Goal: Transaction & Acquisition: Purchase product/service

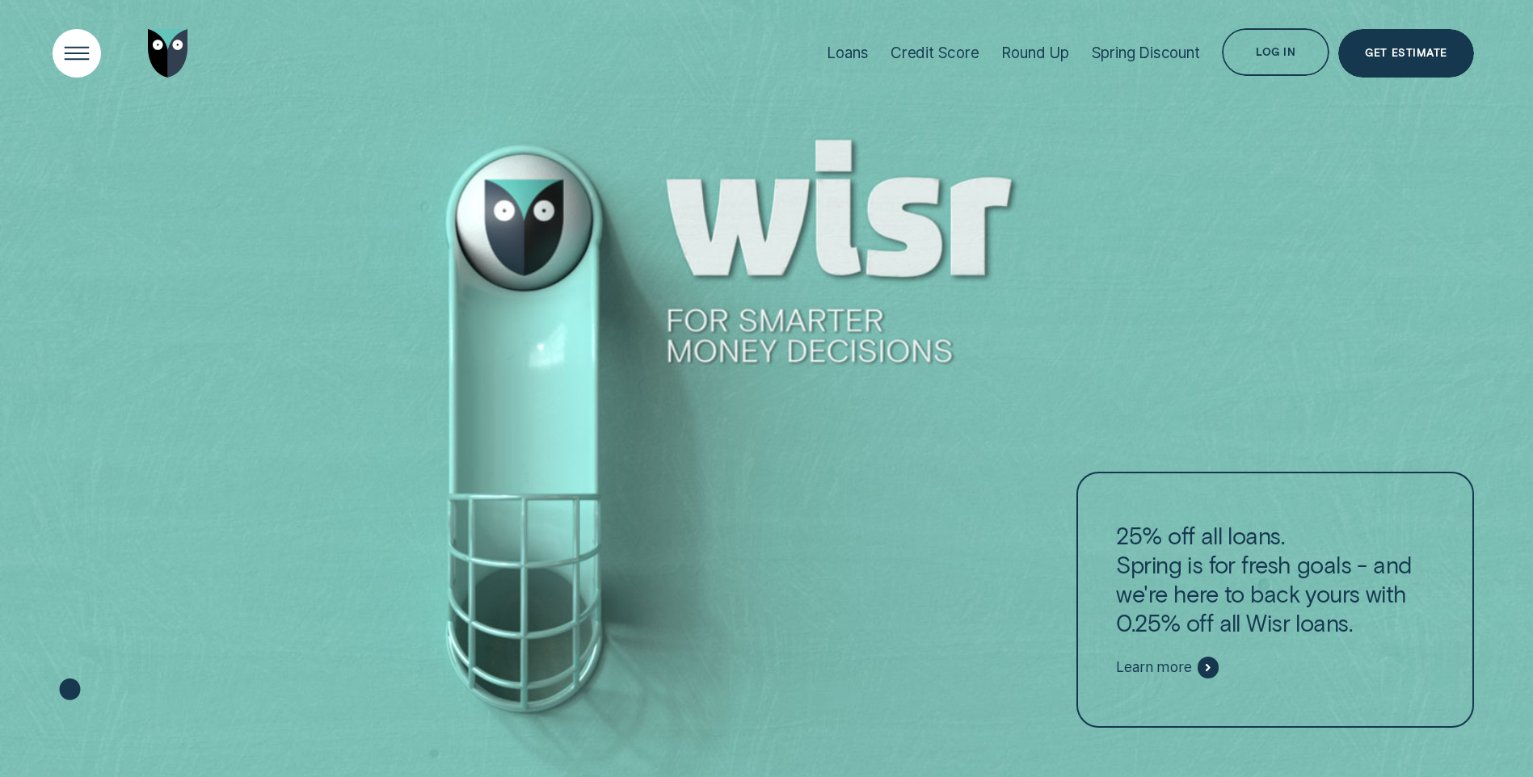
click at [93, 55] on div "Open Menu" at bounding box center [77, 53] width 68 height 68
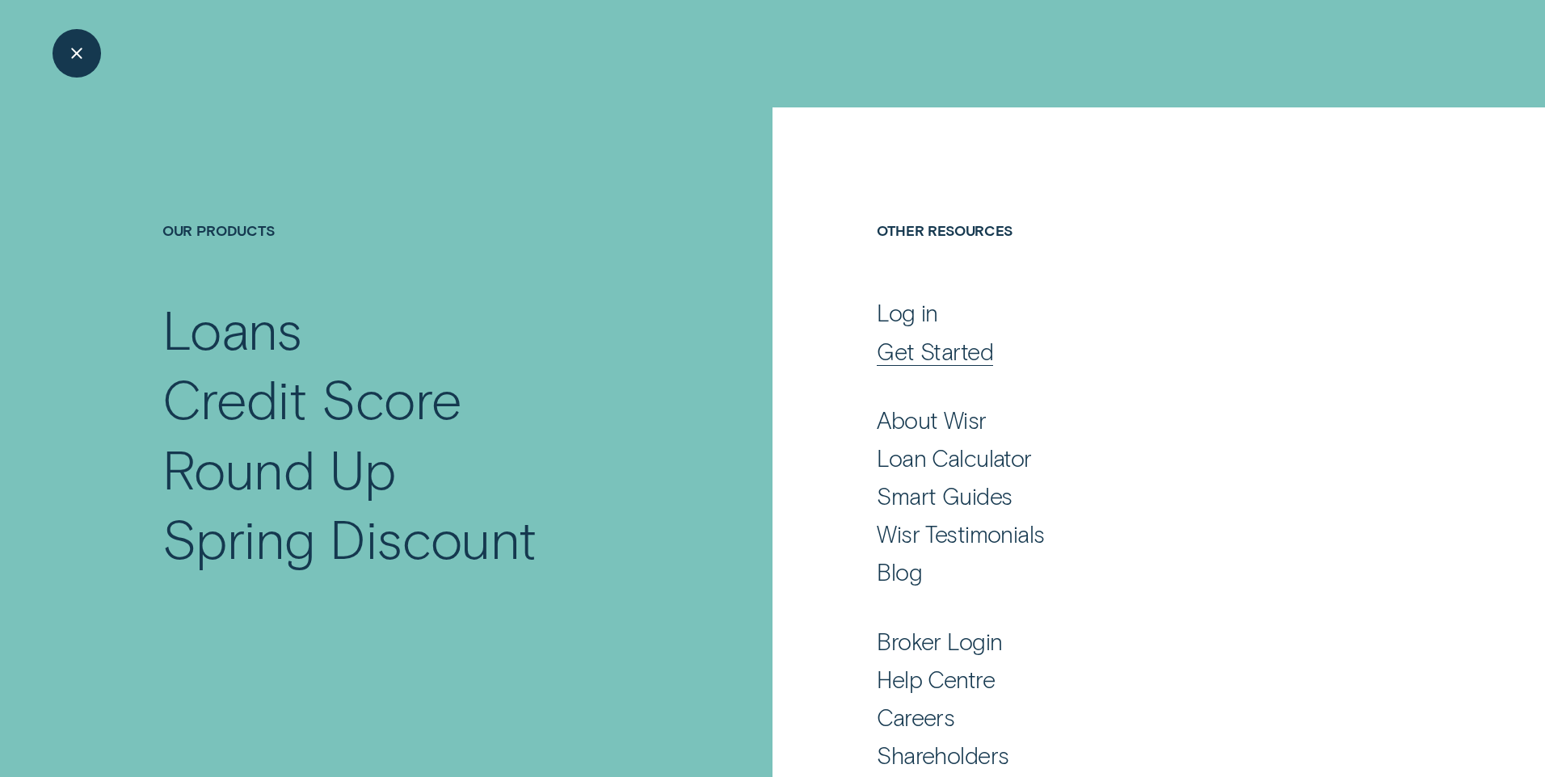
click at [950, 352] on div "Get Started" at bounding box center [935, 351] width 116 height 29
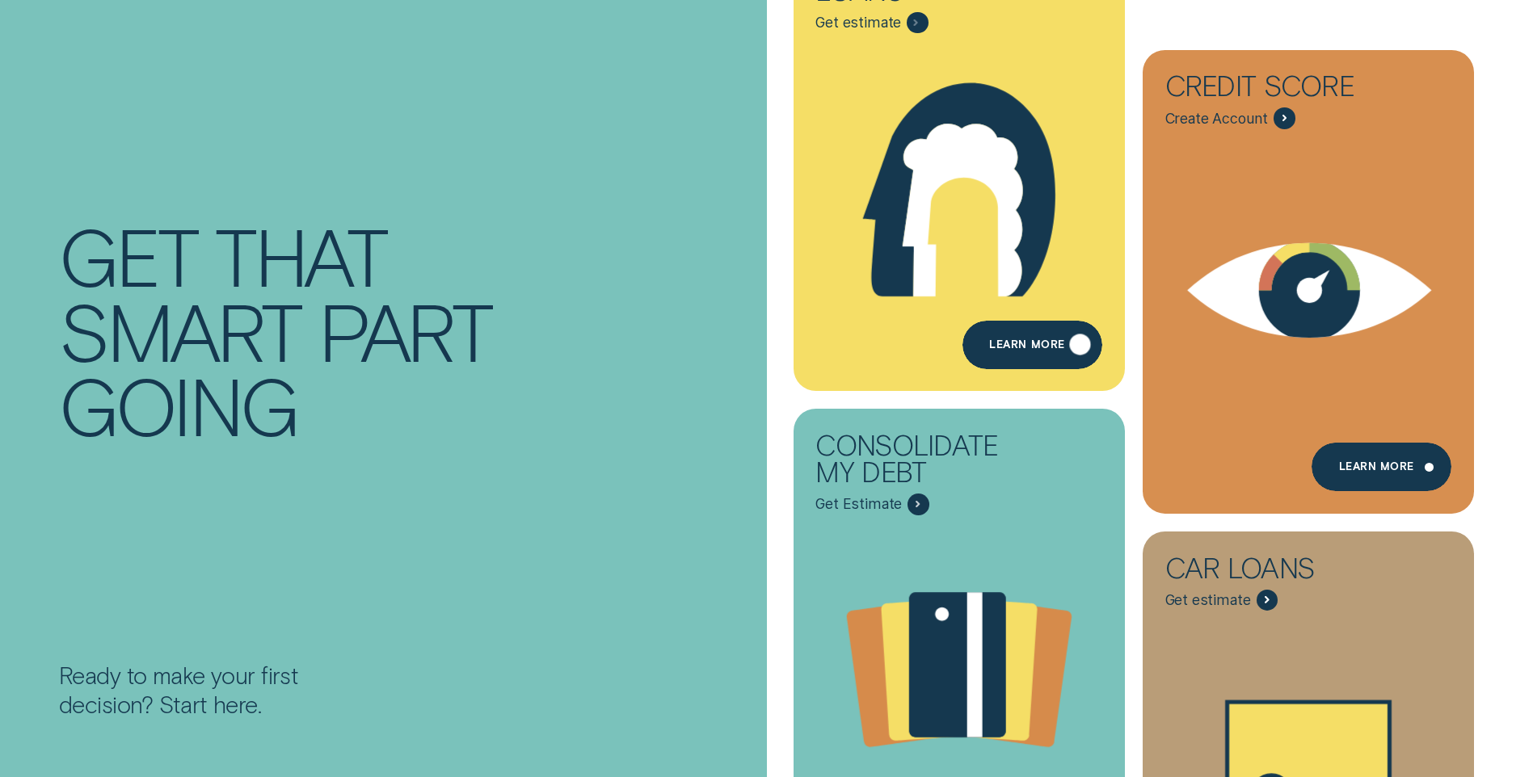
scroll to position [162, 0]
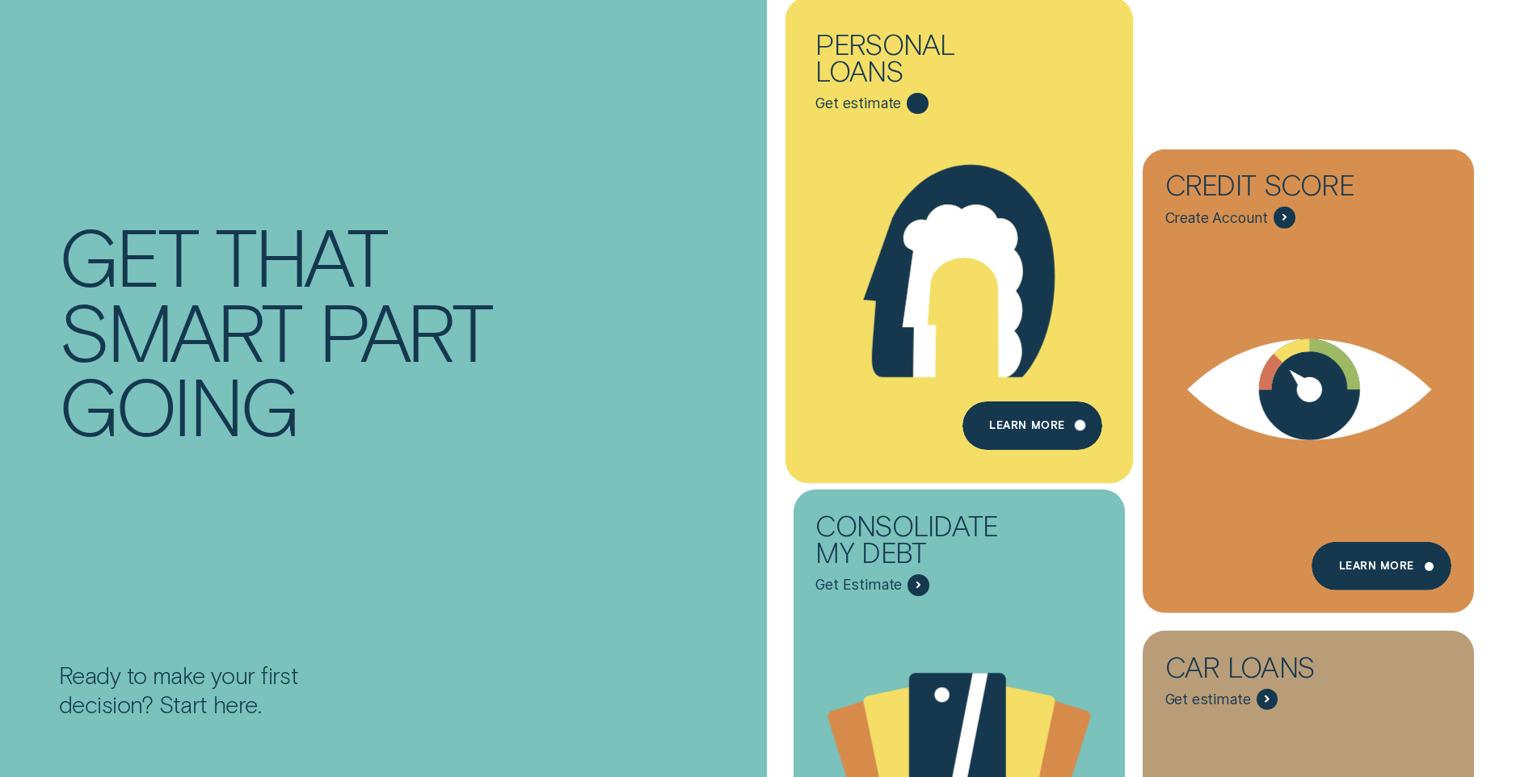
click at [957, 376] on icon "Personal loans - Learn more" at bounding box center [962, 291] width 120 height 174
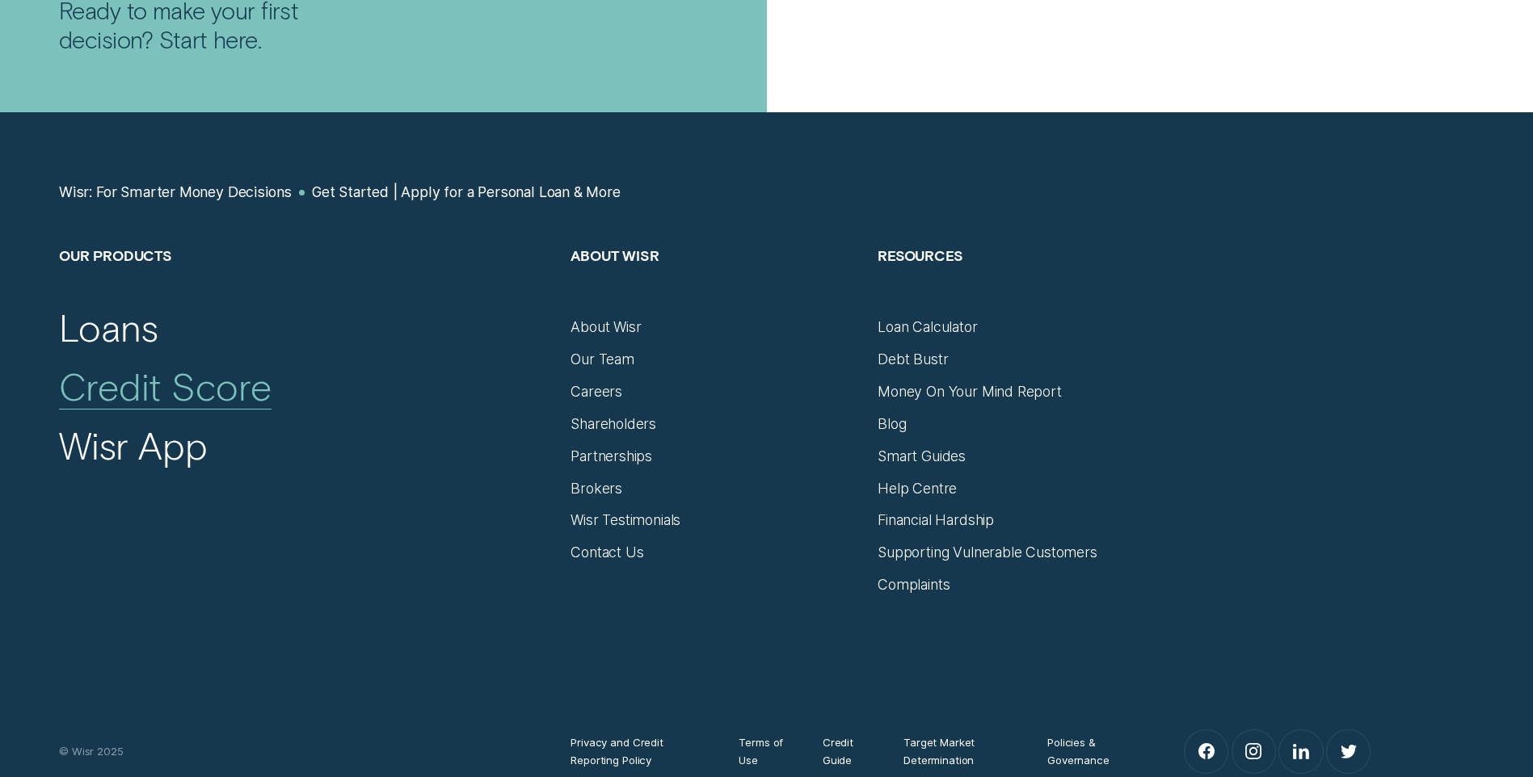
scroll to position [1777, 0]
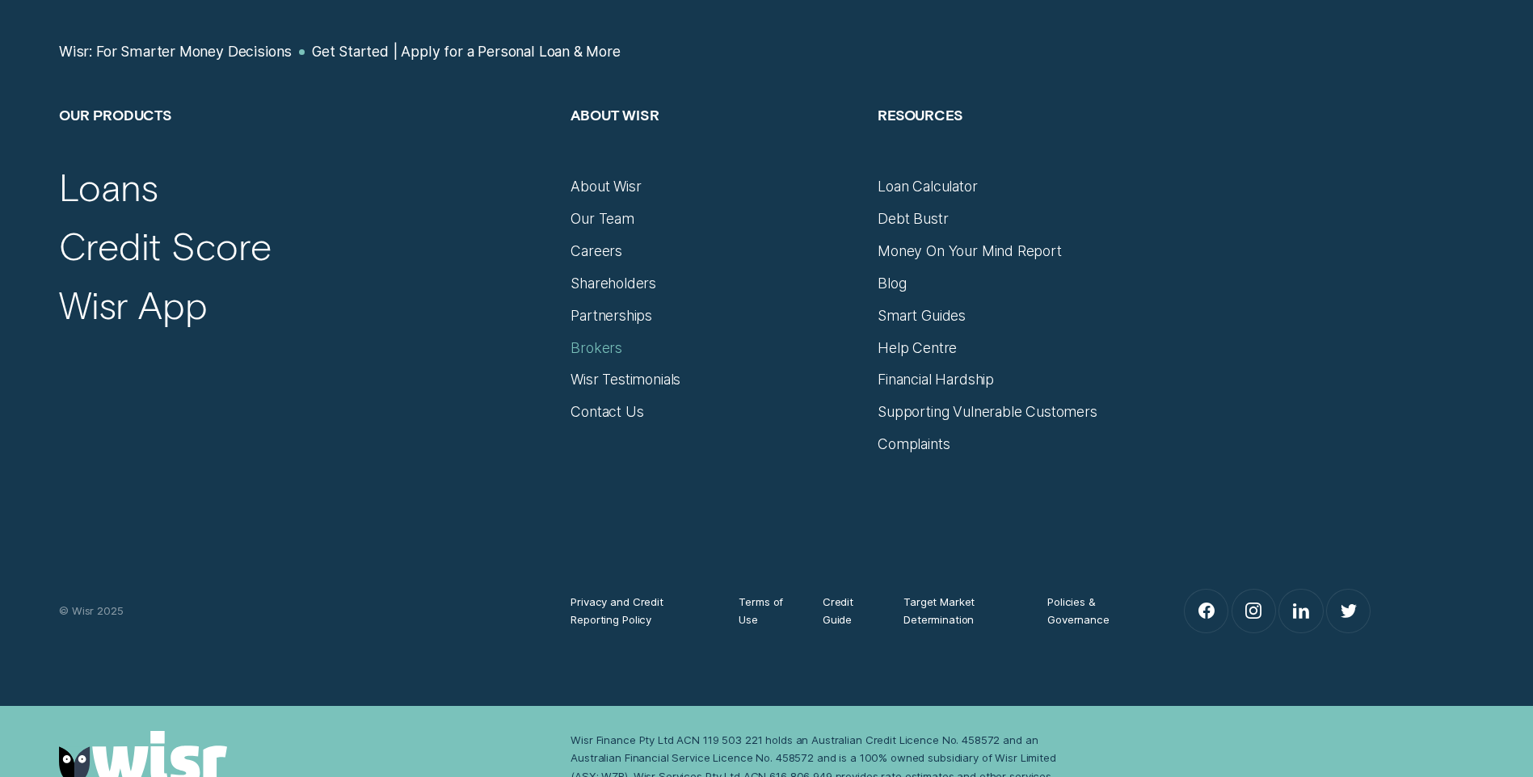
click at [605, 344] on div "Brokers" at bounding box center [596, 348] width 52 height 18
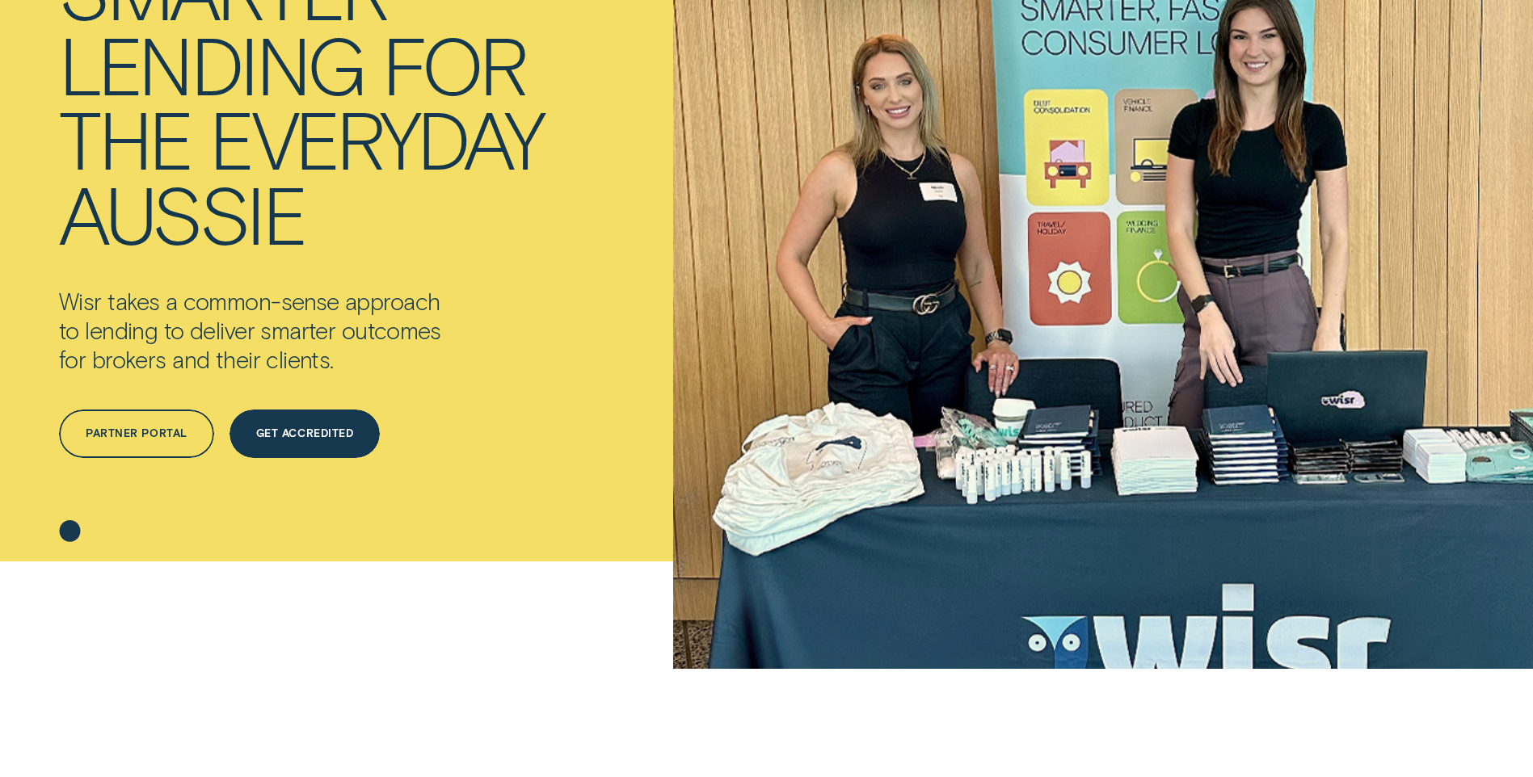
scroll to position [242, 0]
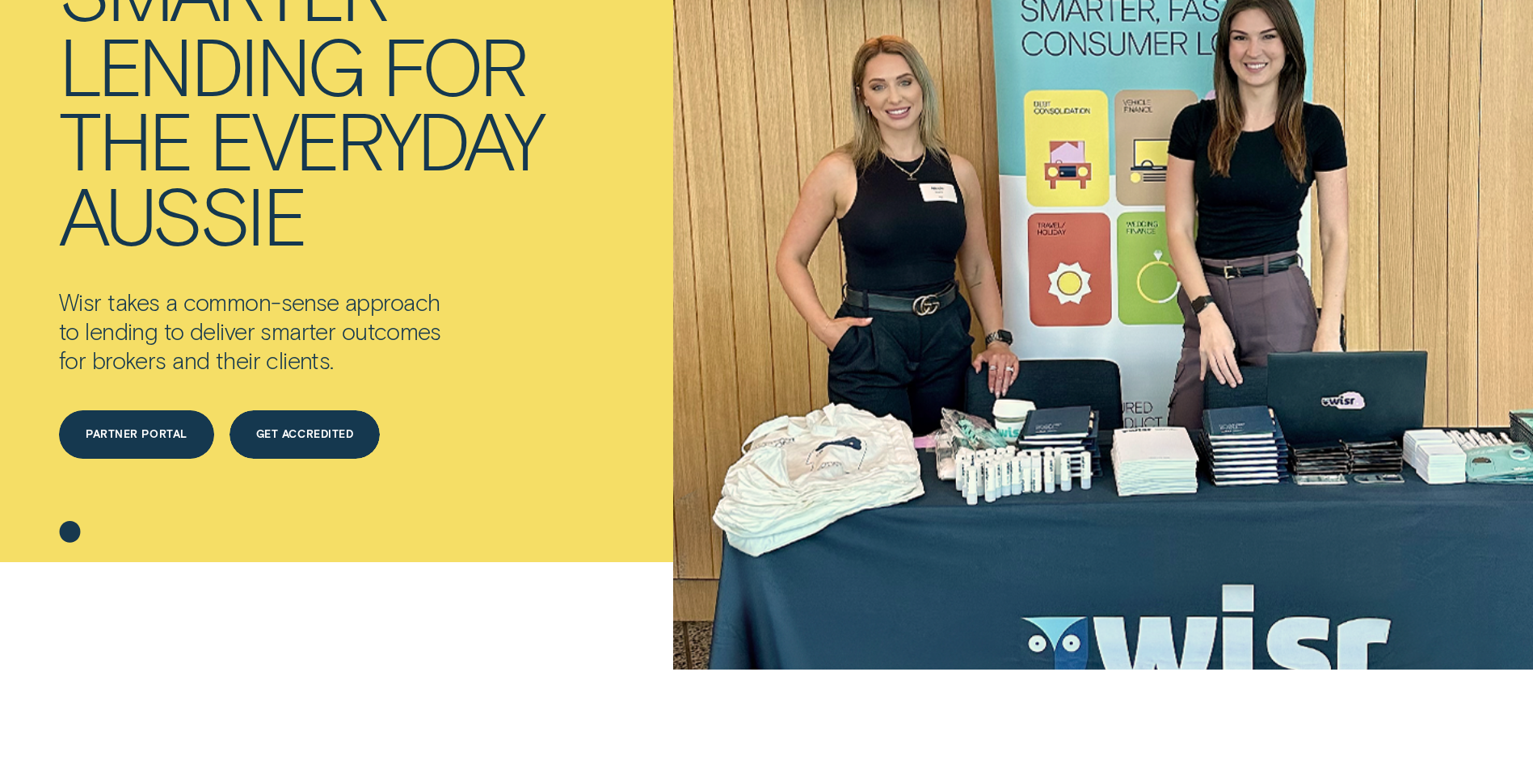
click at [113, 443] on div "Partner Portal" at bounding box center [136, 434] width 155 height 48
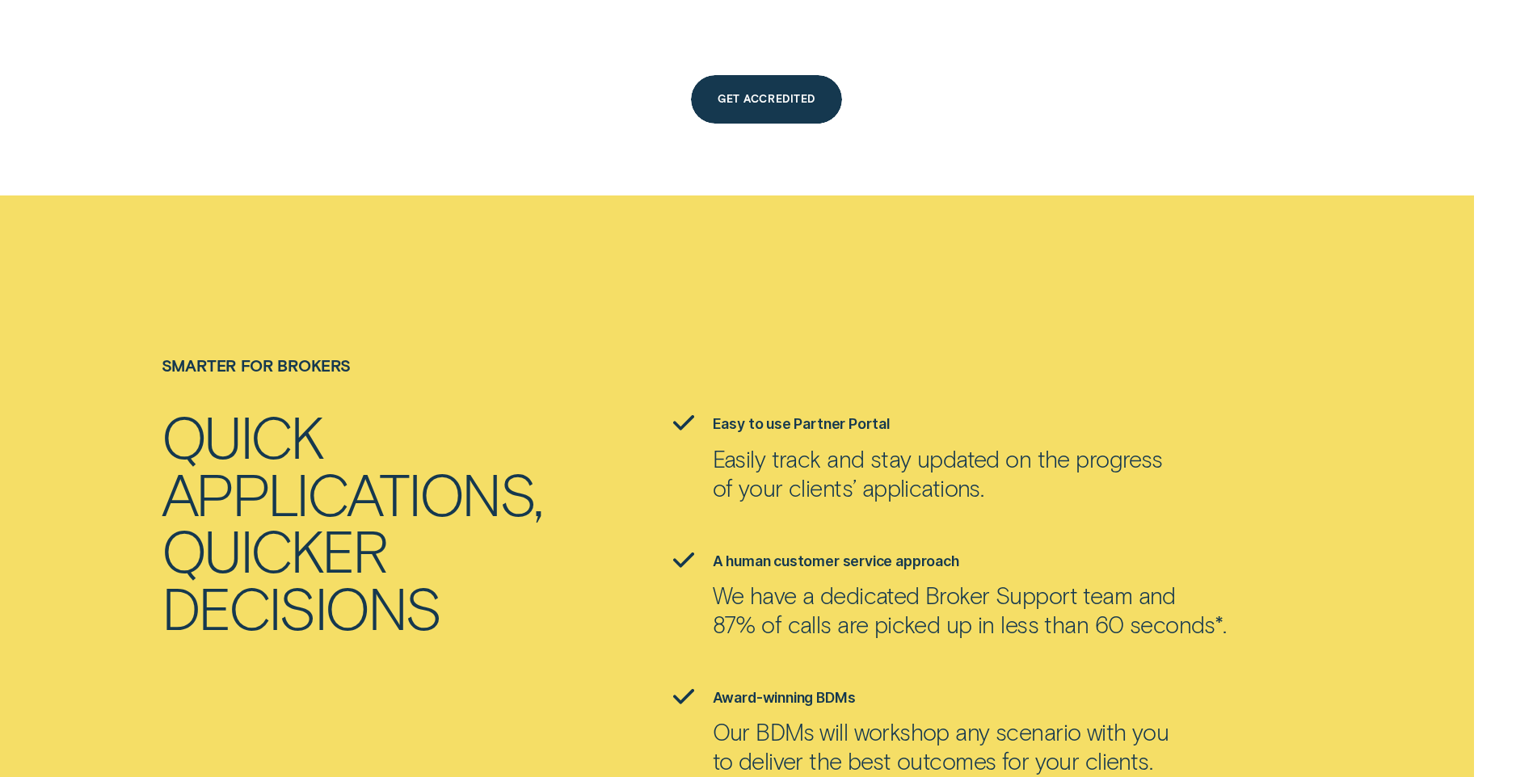
scroll to position [2262, 0]
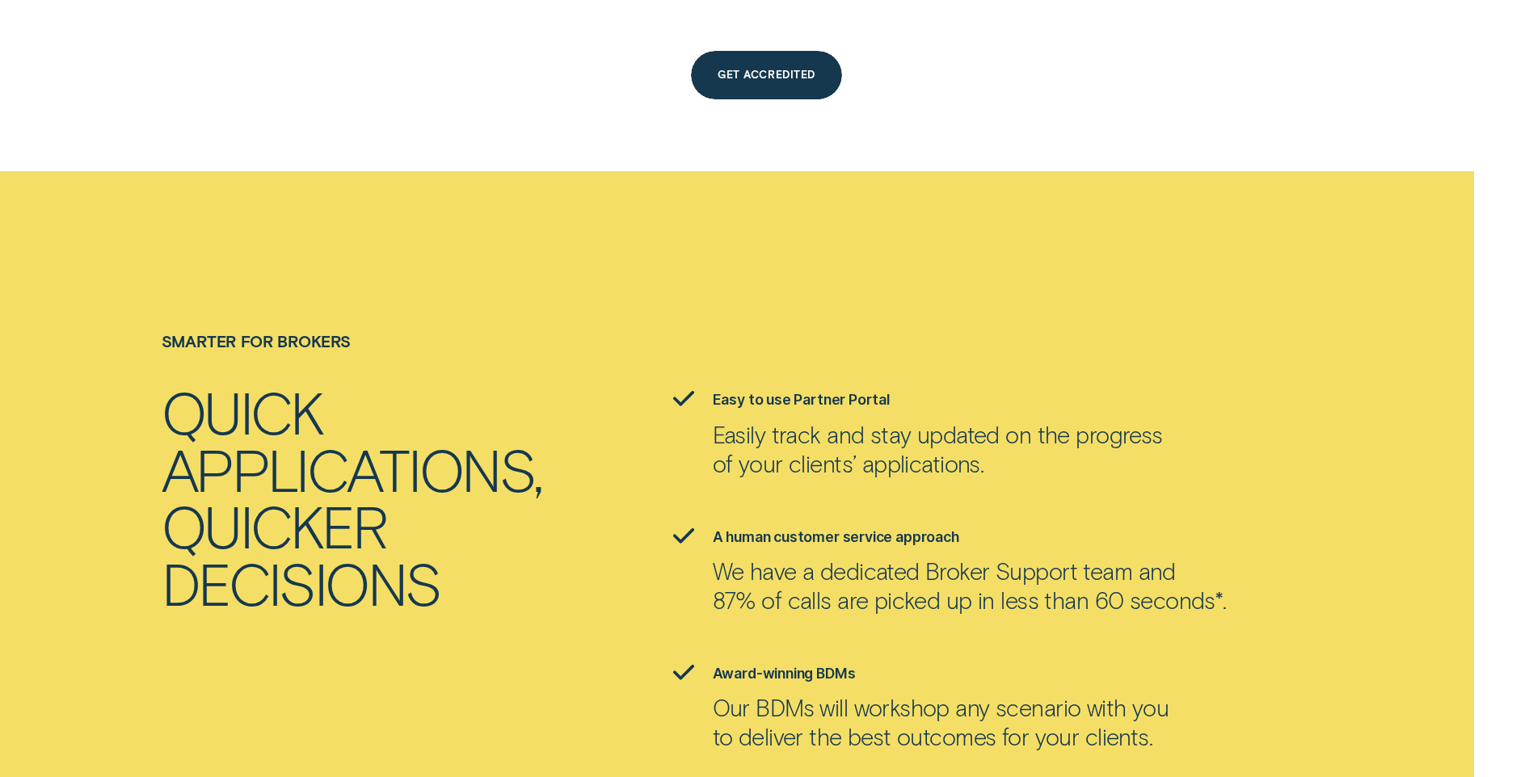
click at [964, 215] on div at bounding box center [737, 624] width 1474 height 907
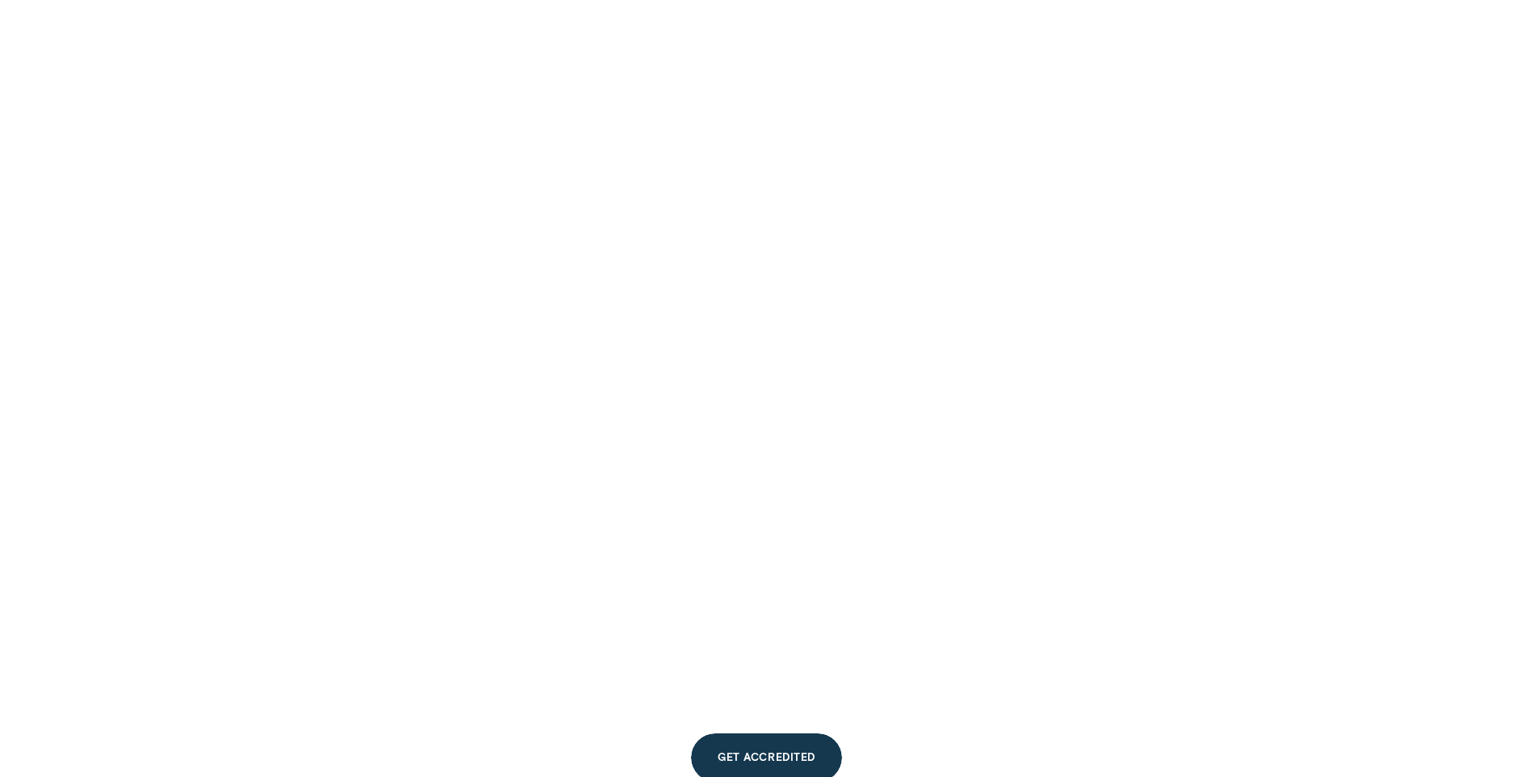
scroll to position [1882, 0]
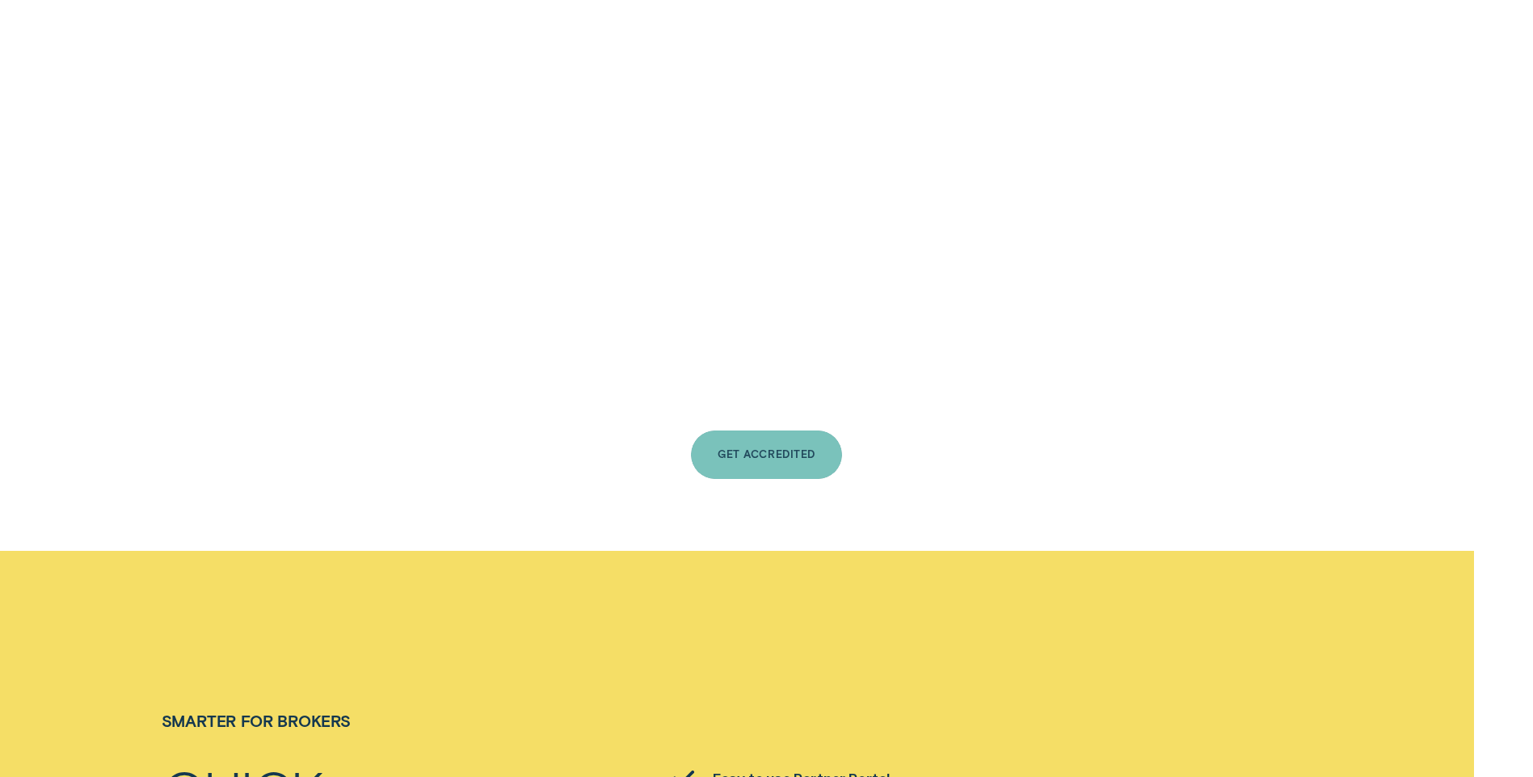
click at [792, 451] on div "Get Accredited" at bounding box center [765, 456] width 97 height 10
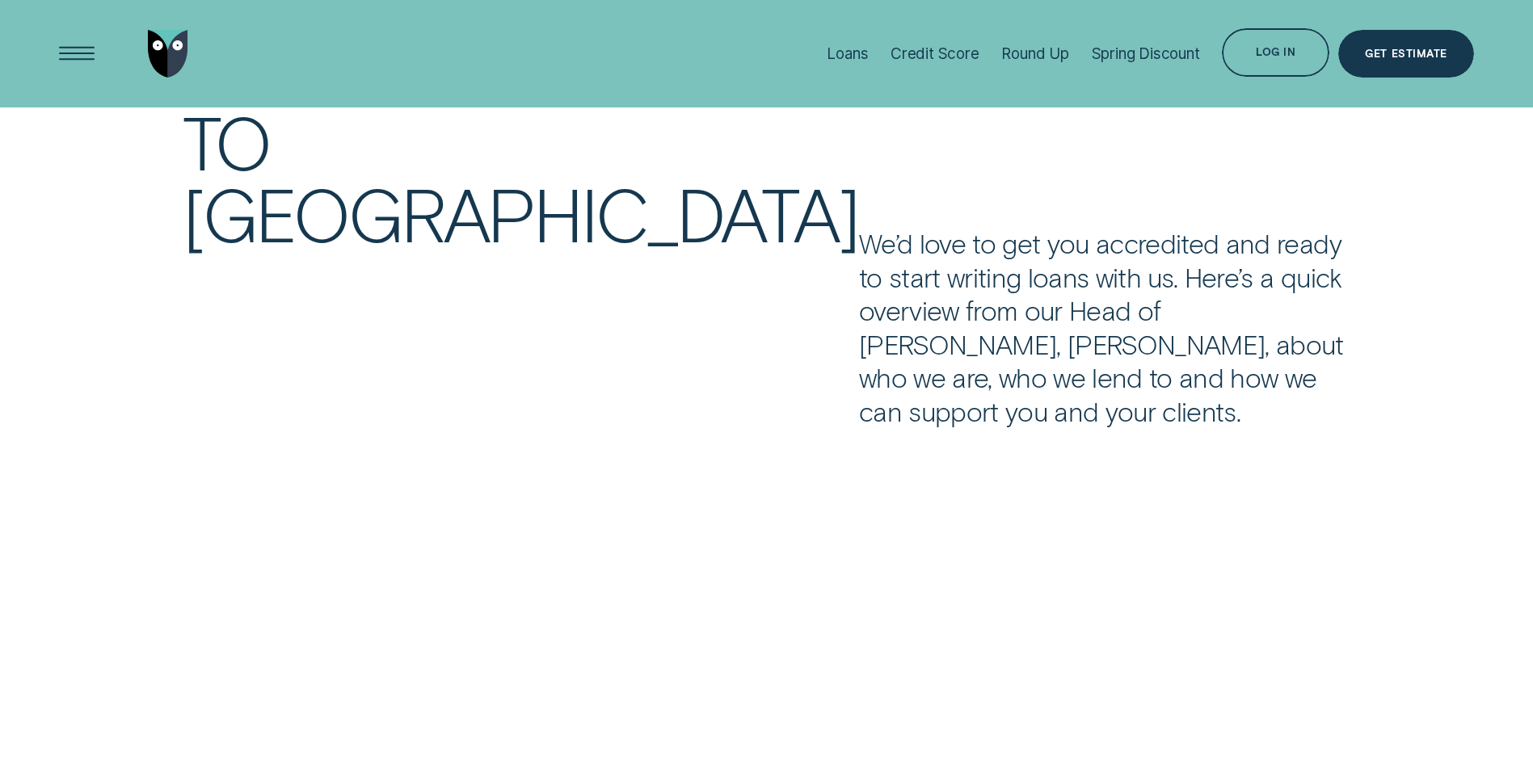
scroll to position [970, 0]
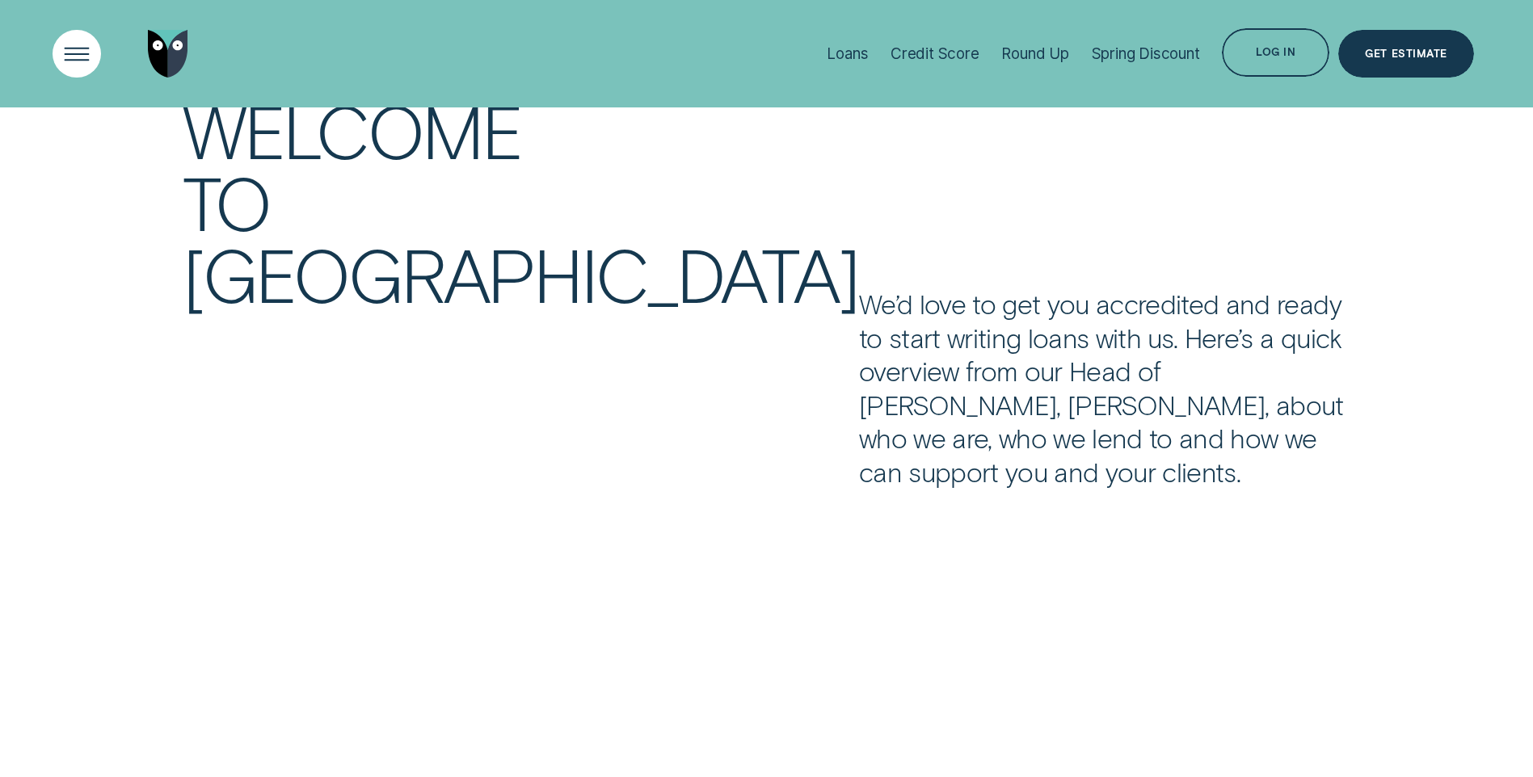
click at [83, 49] on div "Open Menu" at bounding box center [77, 53] width 68 height 68
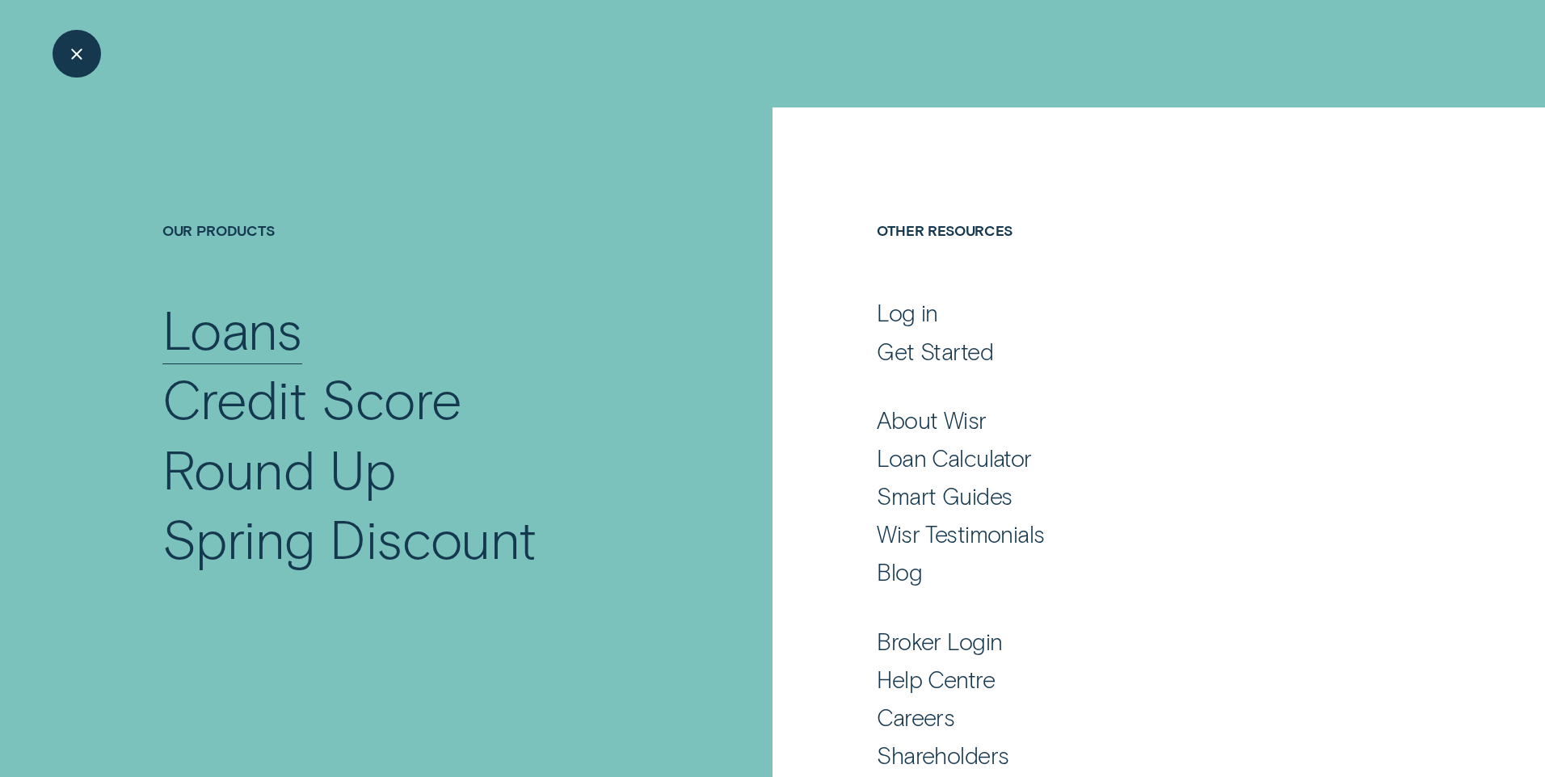
click at [274, 327] on div "Loans" at bounding box center [232, 328] width 140 height 69
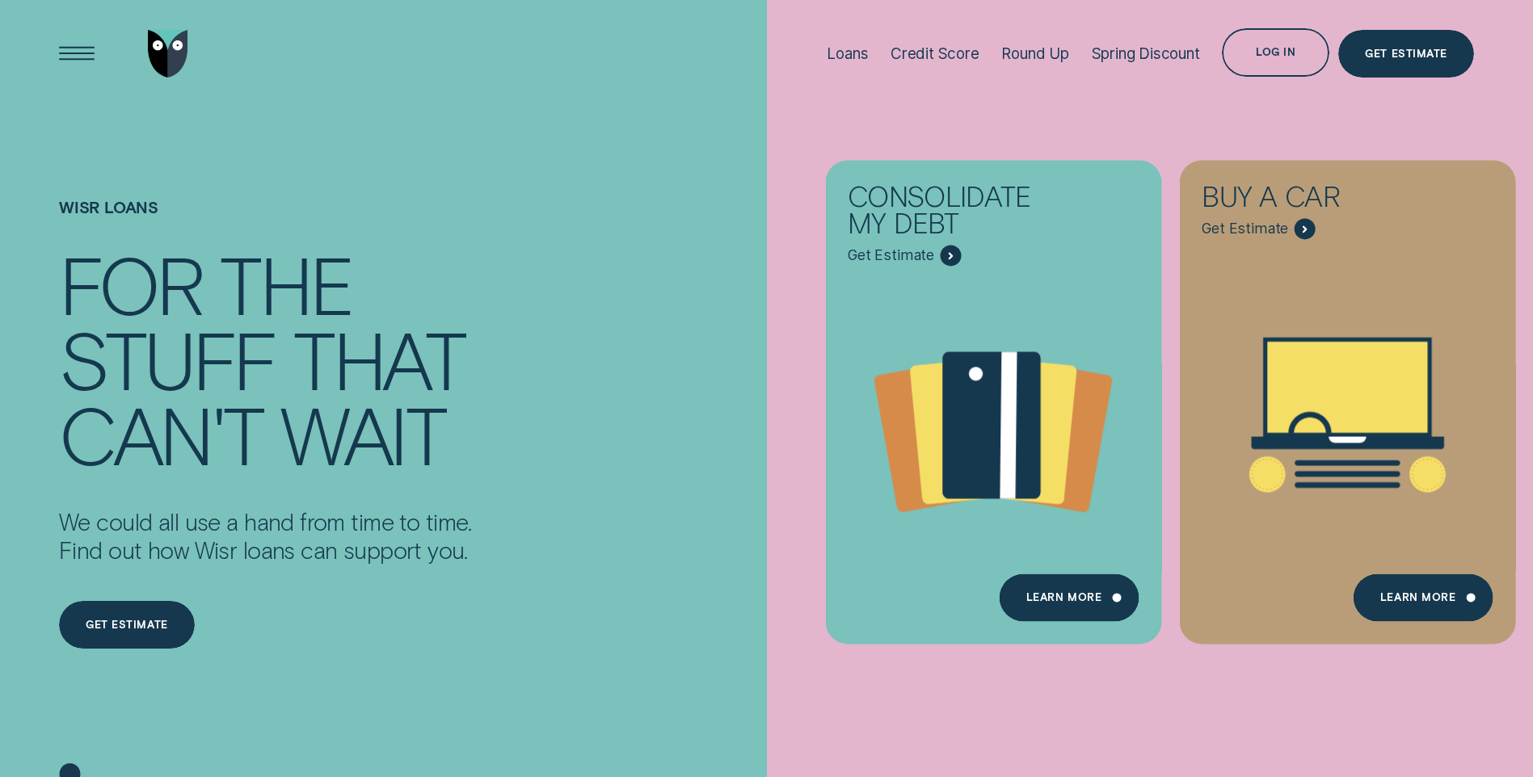
click at [853, 53] on div "Loans" at bounding box center [847, 53] width 41 height 19
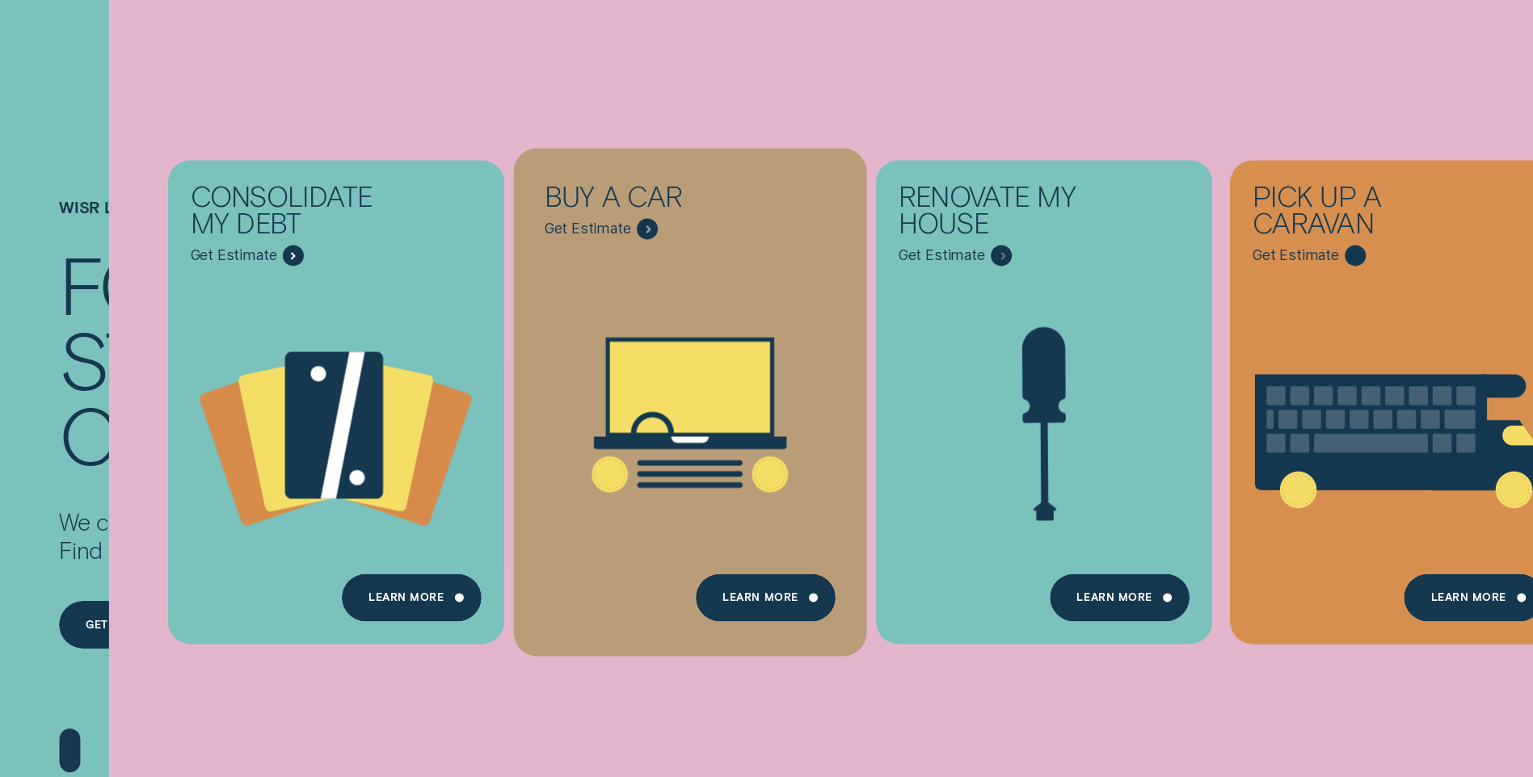
scroll to position [242, 0]
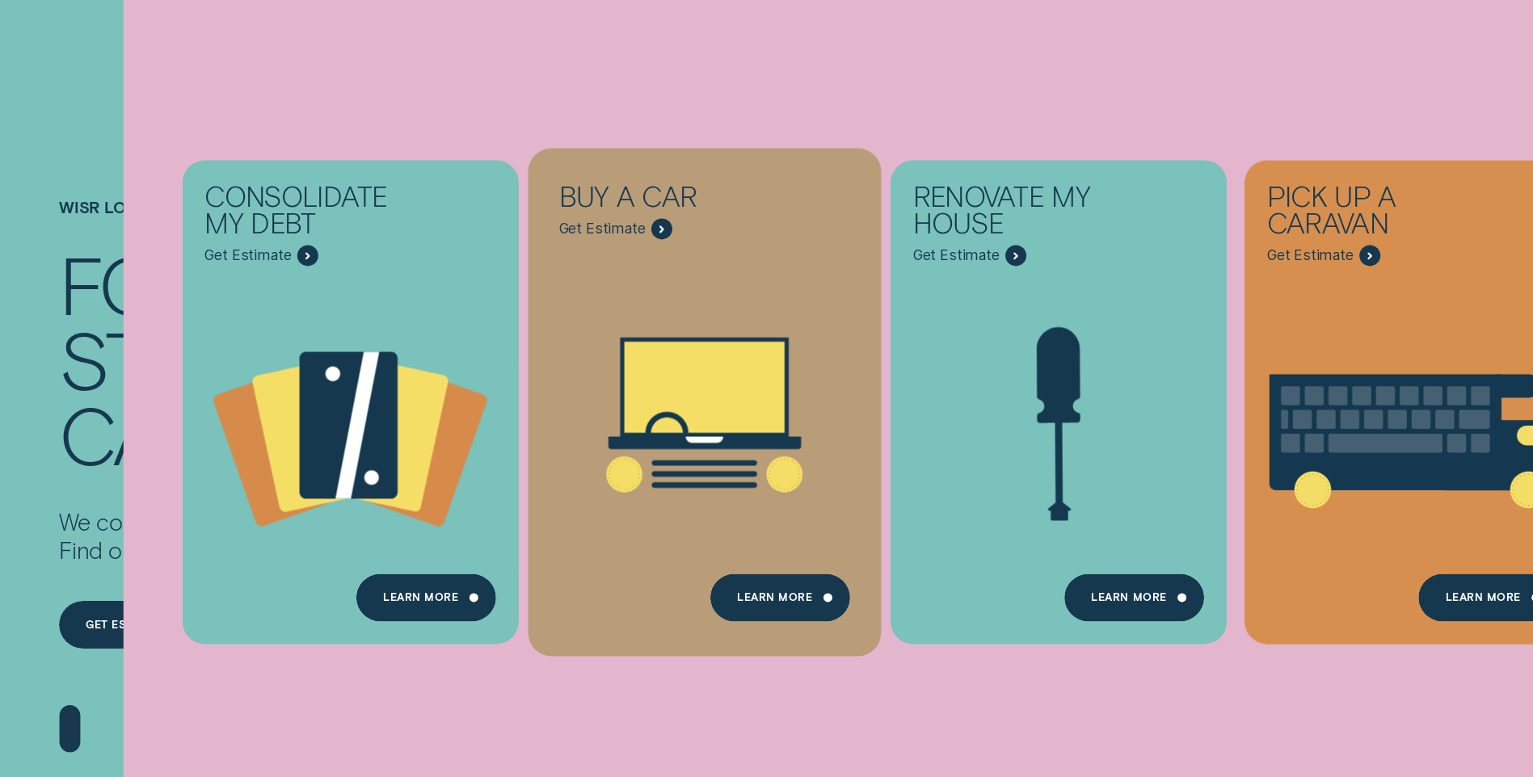
click at [708, 307] on icon "Buy a car - Learn more" at bounding box center [704, 415] width 352 height 268
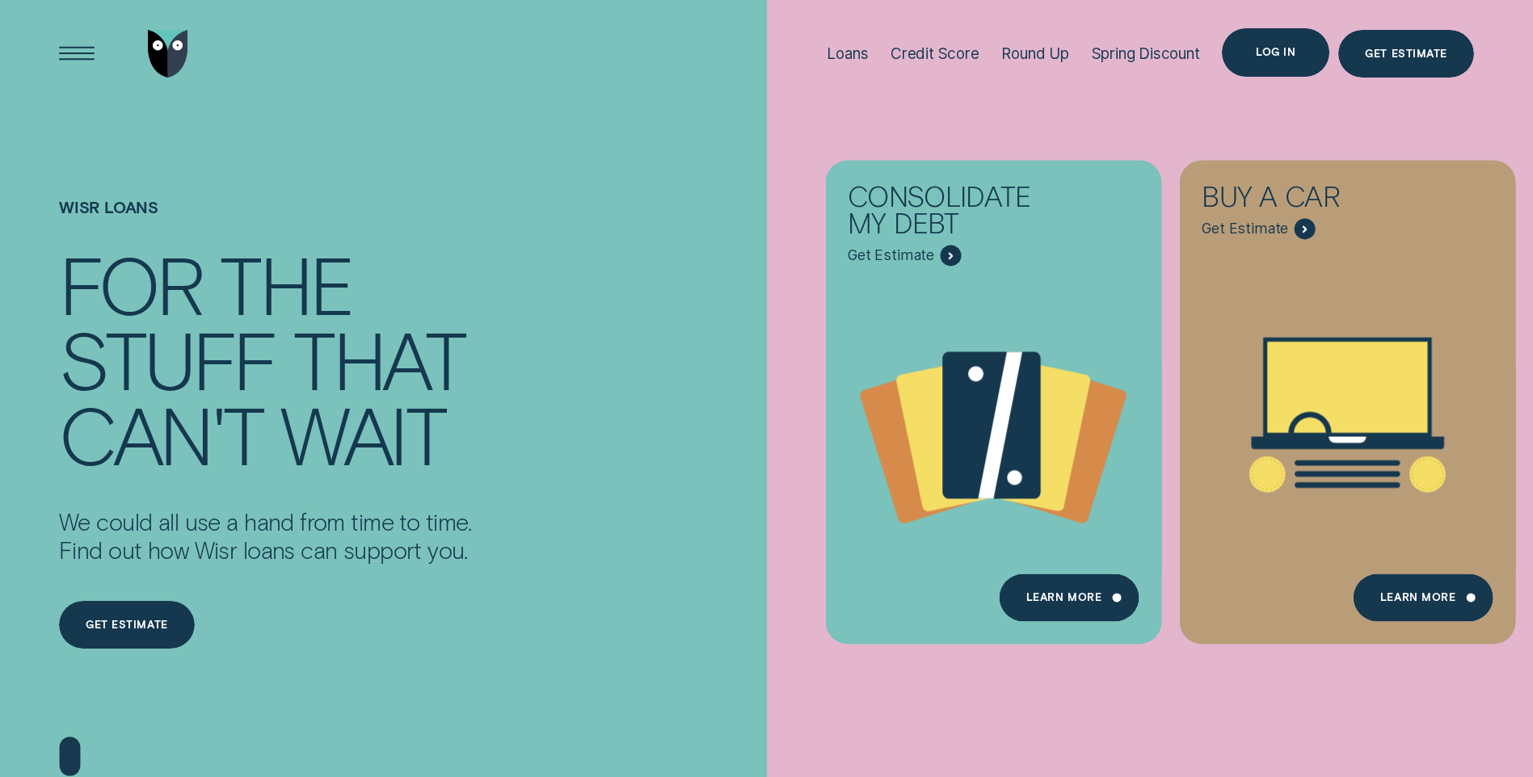
click at [1254, 56] on div "Log in" at bounding box center [1275, 52] width 107 height 48
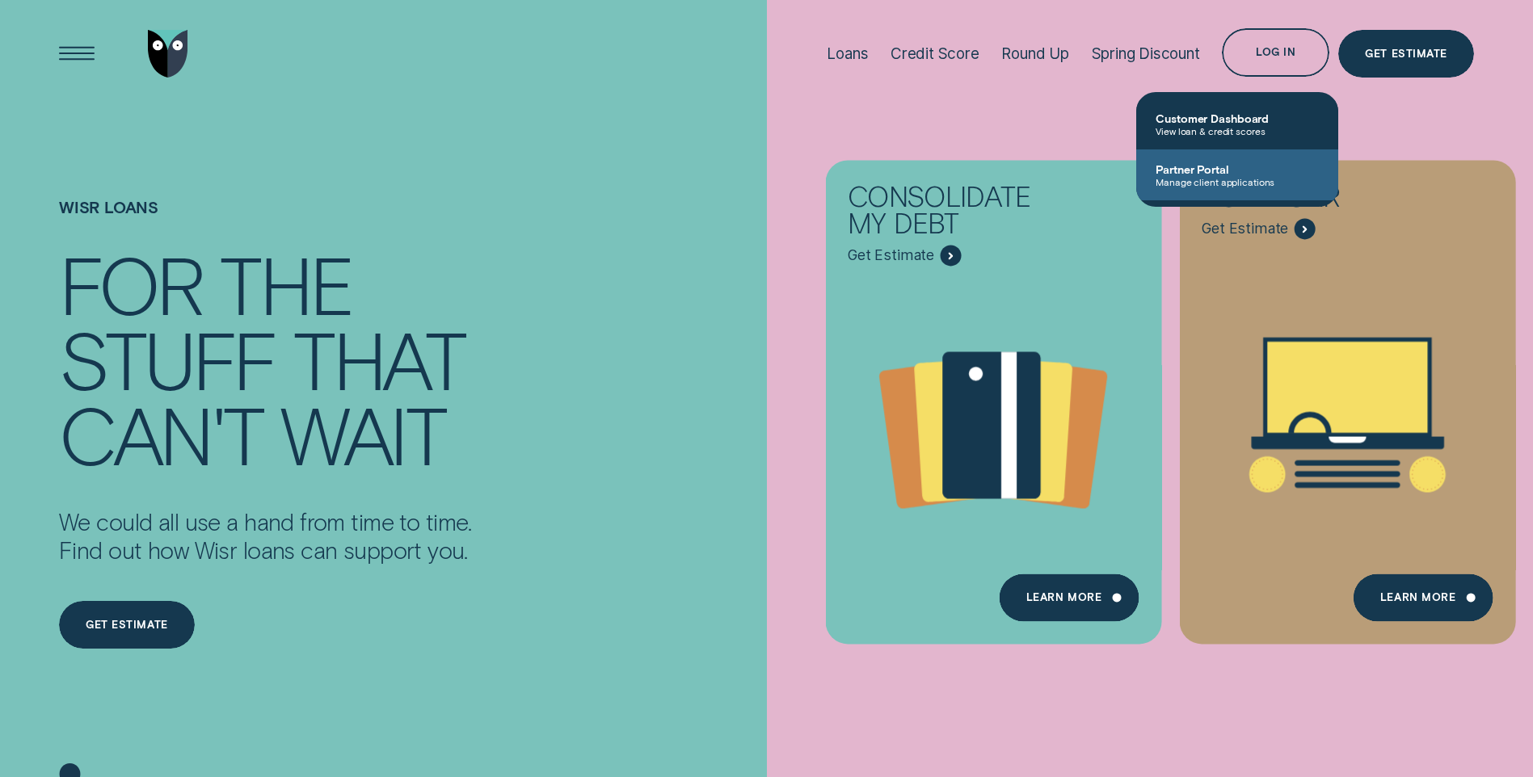
click at [1226, 184] on span "Manage client applications" at bounding box center [1236, 181] width 163 height 11
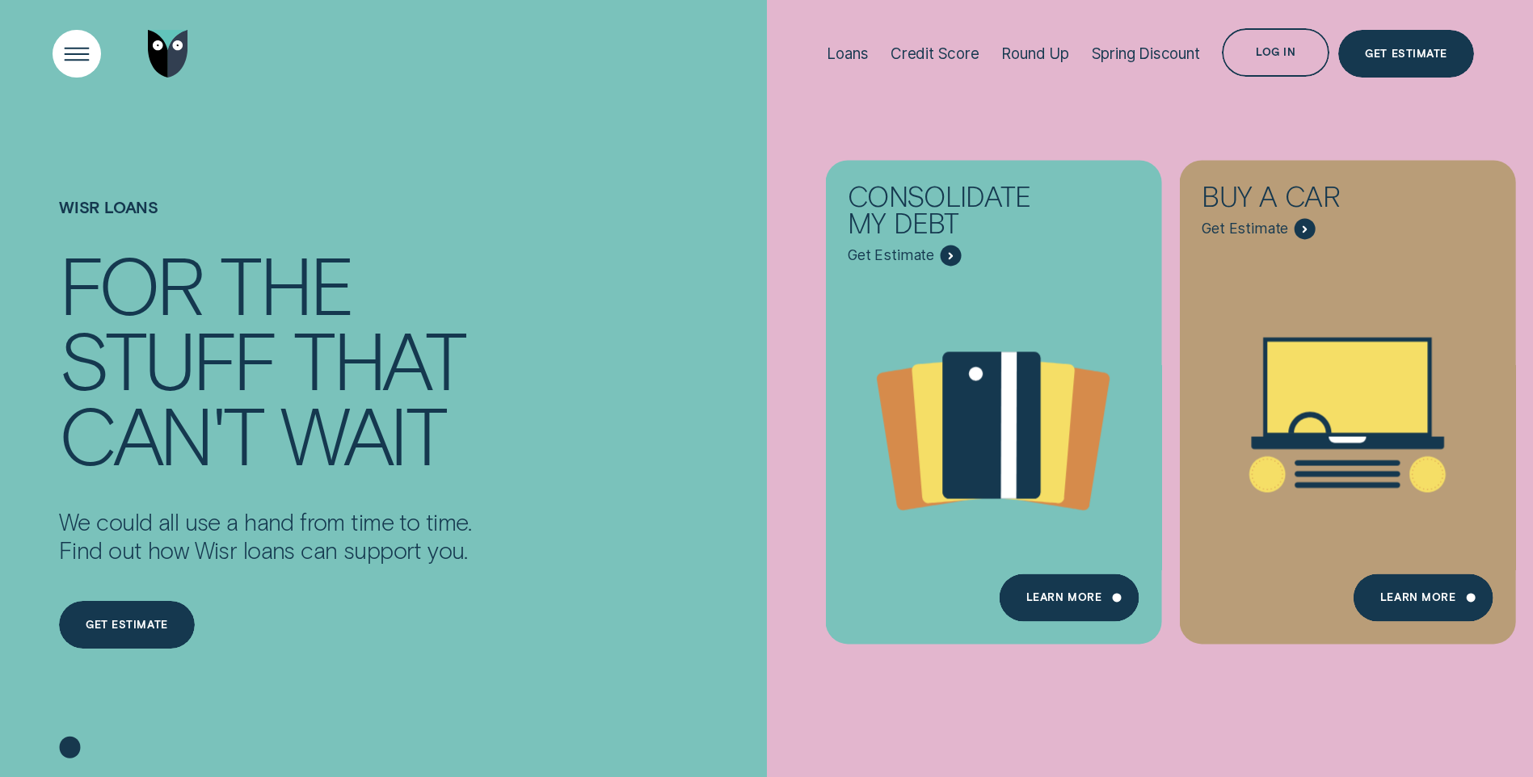
click at [75, 50] on div "Open Menu" at bounding box center [77, 53] width 68 height 68
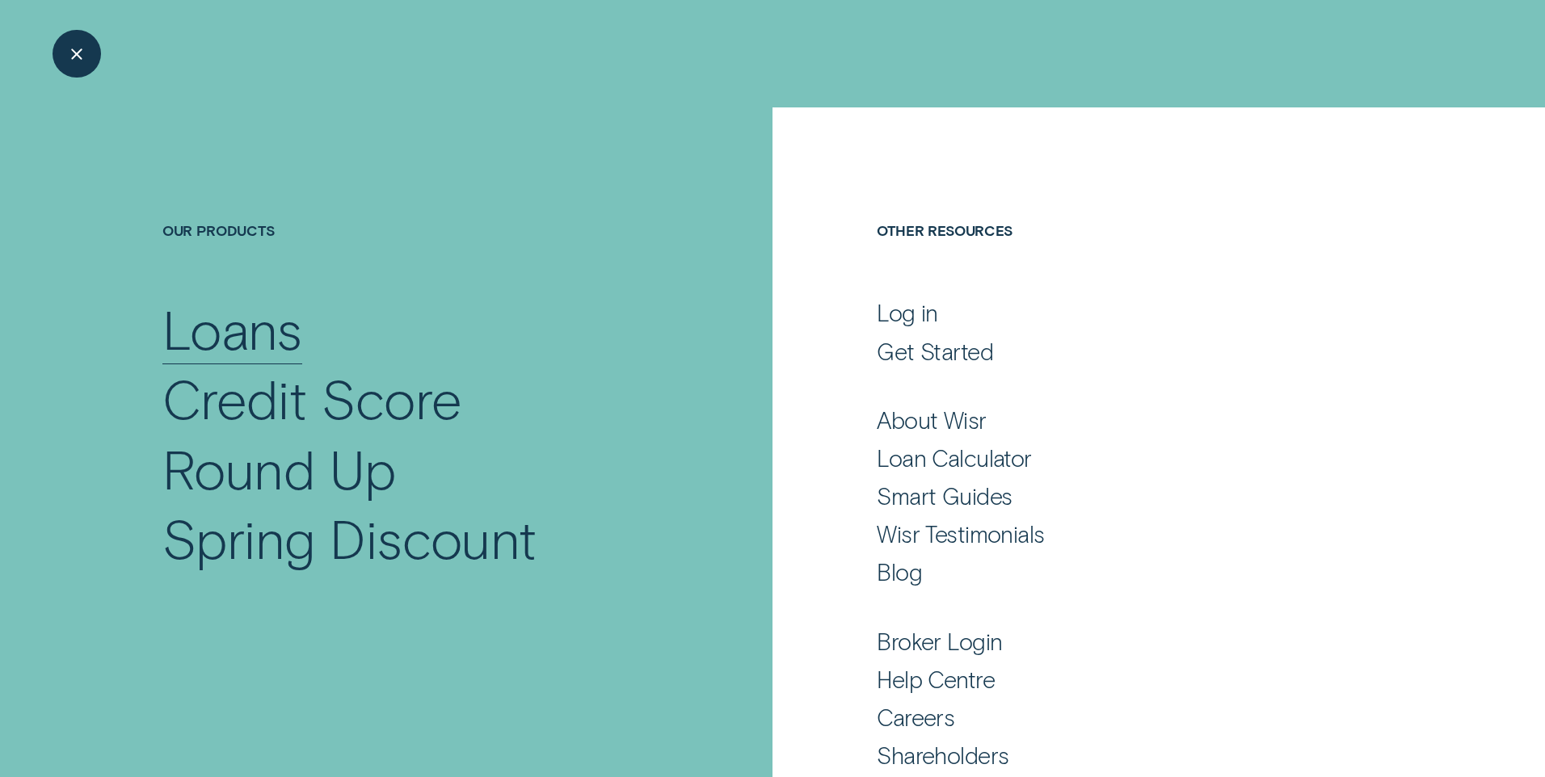
click at [268, 348] on div "Loans" at bounding box center [232, 328] width 140 height 69
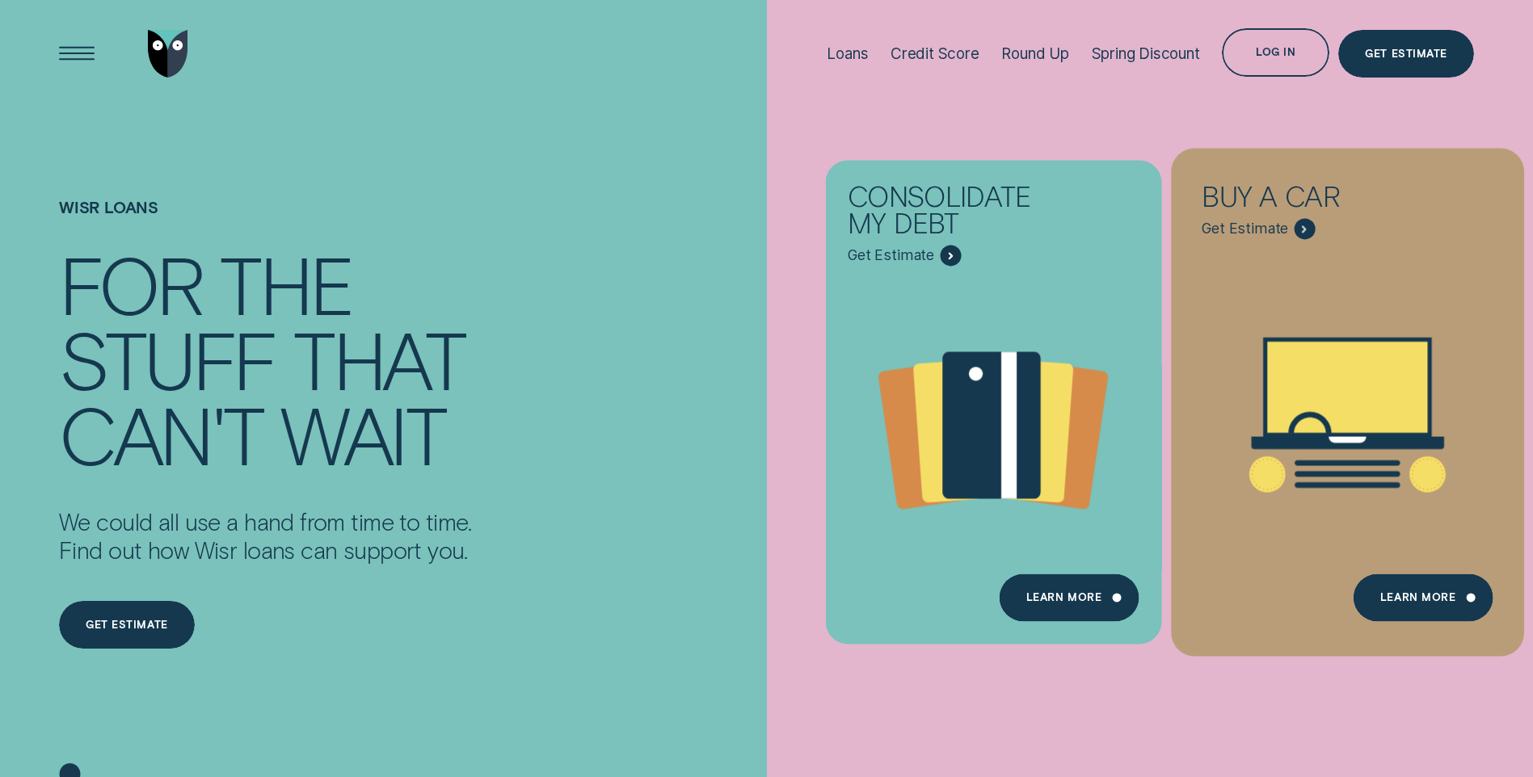
click at [1235, 483] on icon "Buy a car - Learn more" at bounding box center [1347, 415] width 352 height 268
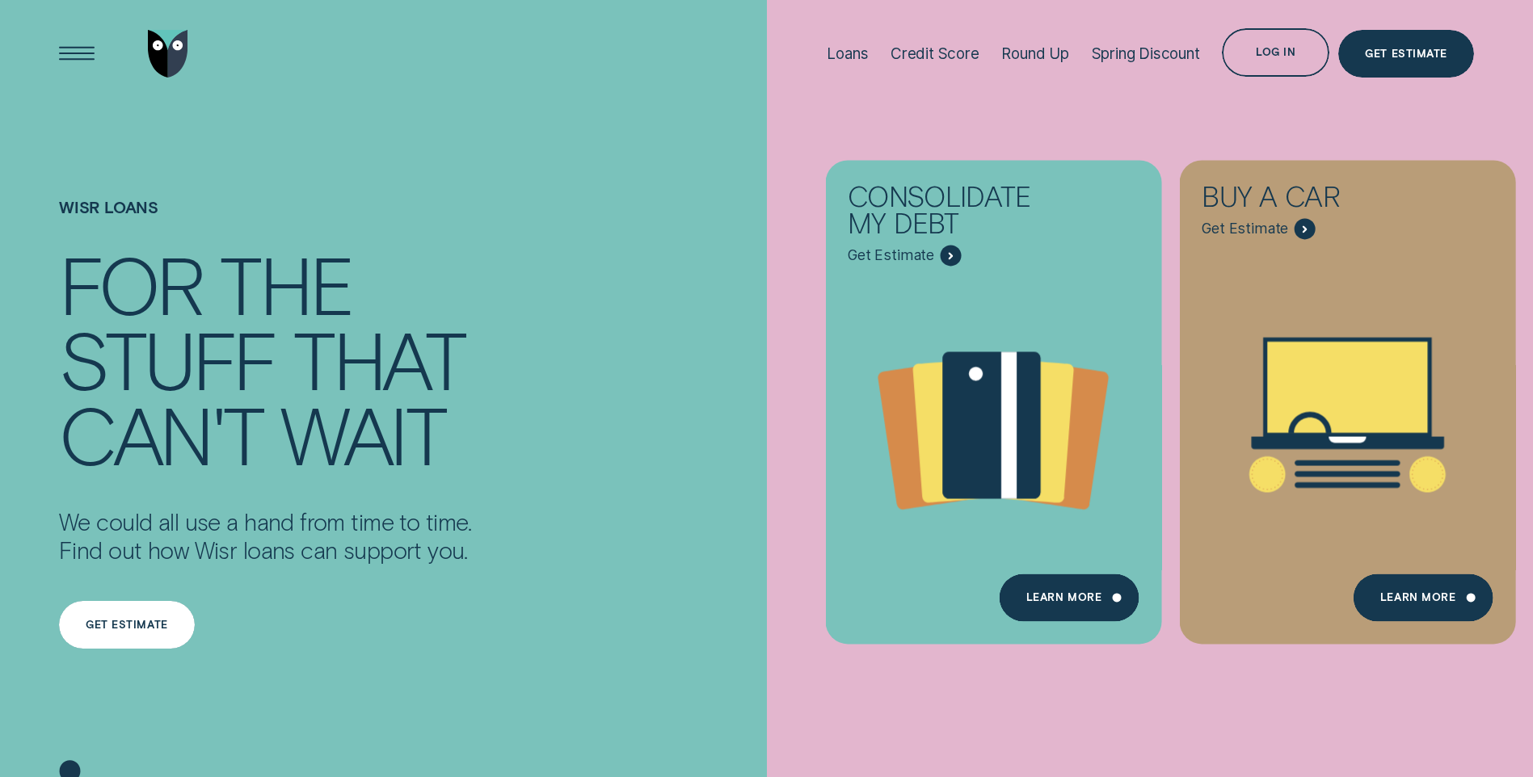
click at [155, 612] on div "Get estimate" at bounding box center [127, 625] width 136 height 48
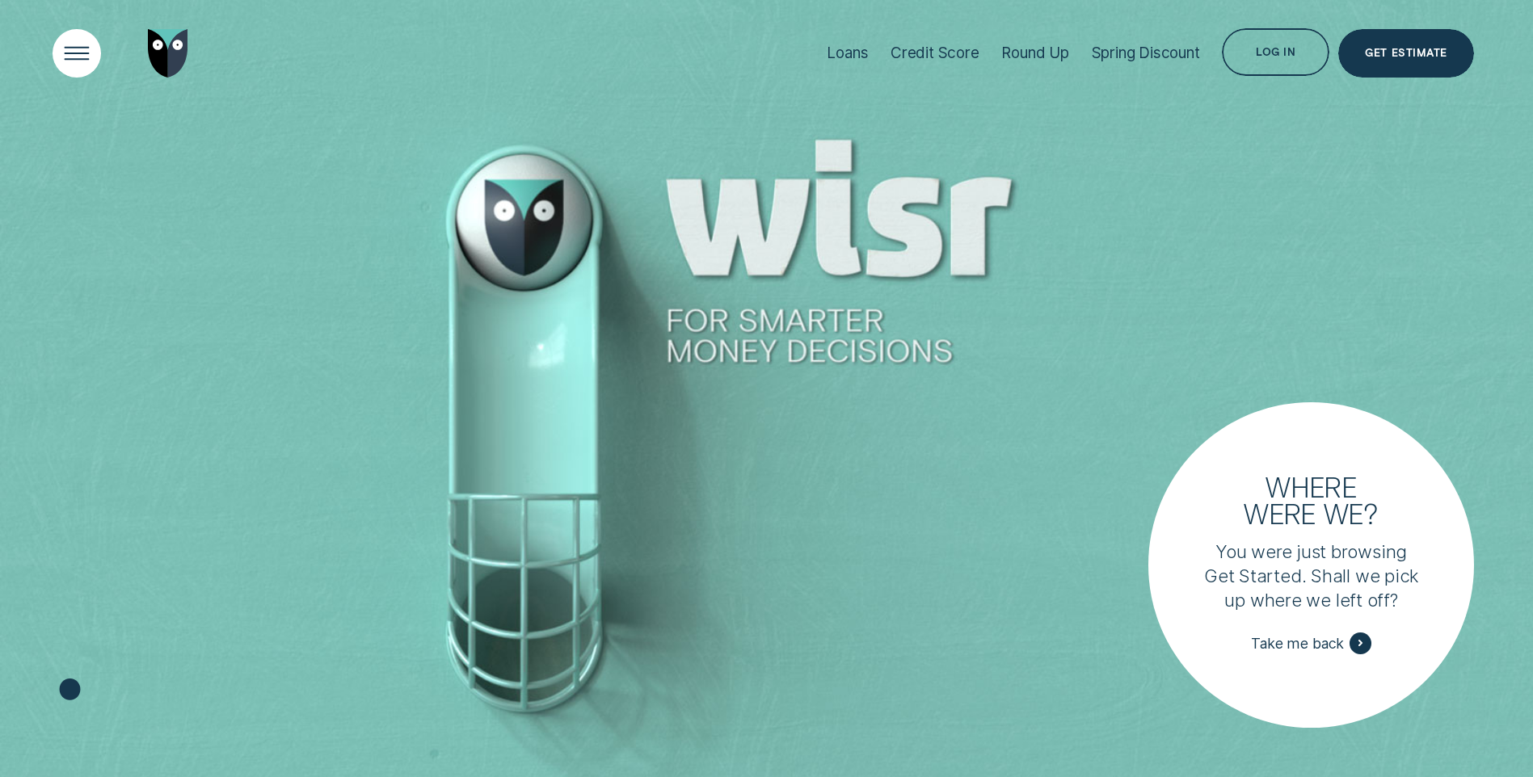
click at [93, 58] on div "Open Menu" at bounding box center [77, 53] width 68 height 68
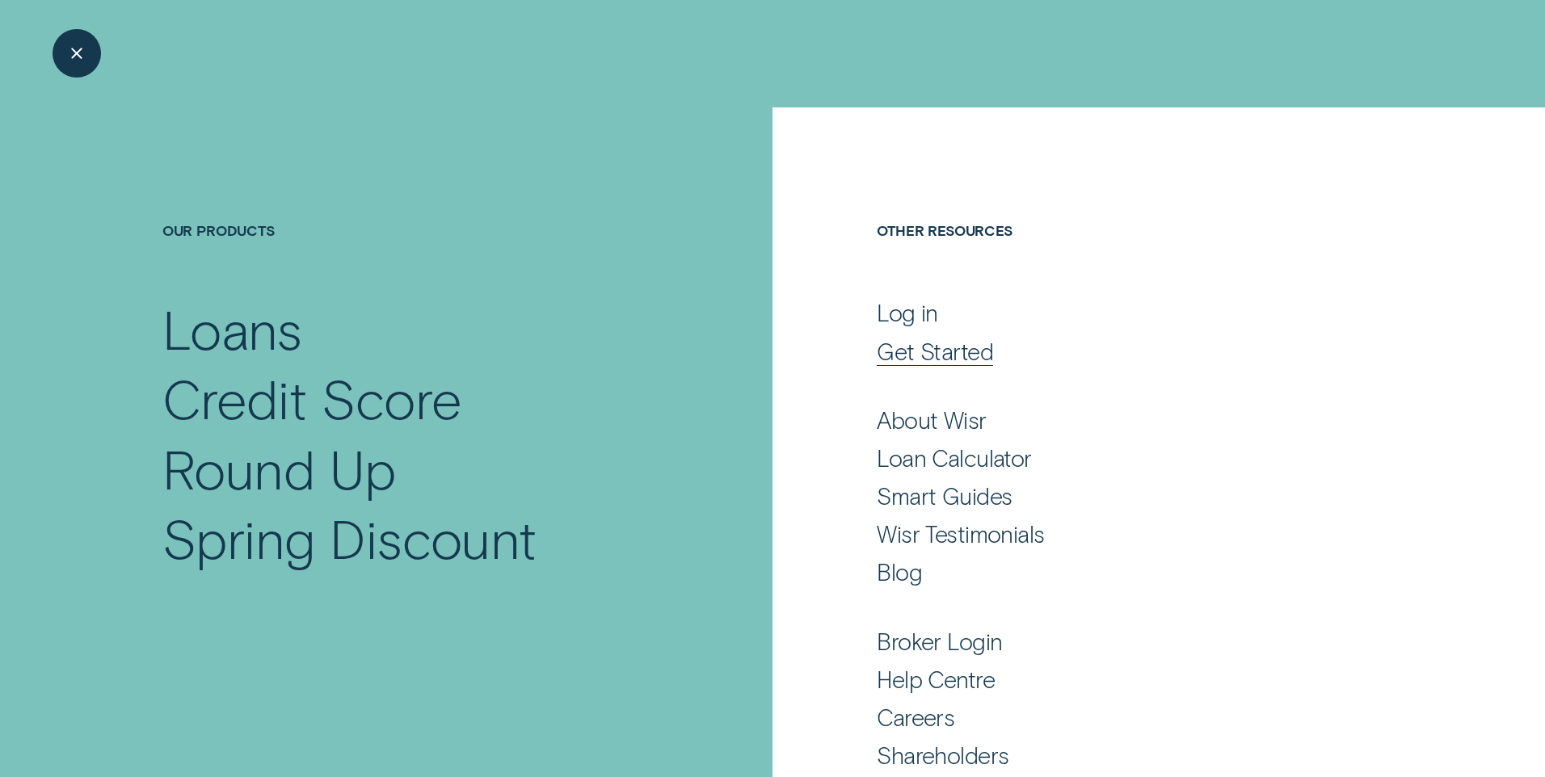
click at [903, 355] on div "Get Started" at bounding box center [935, 351] width 116 height 29
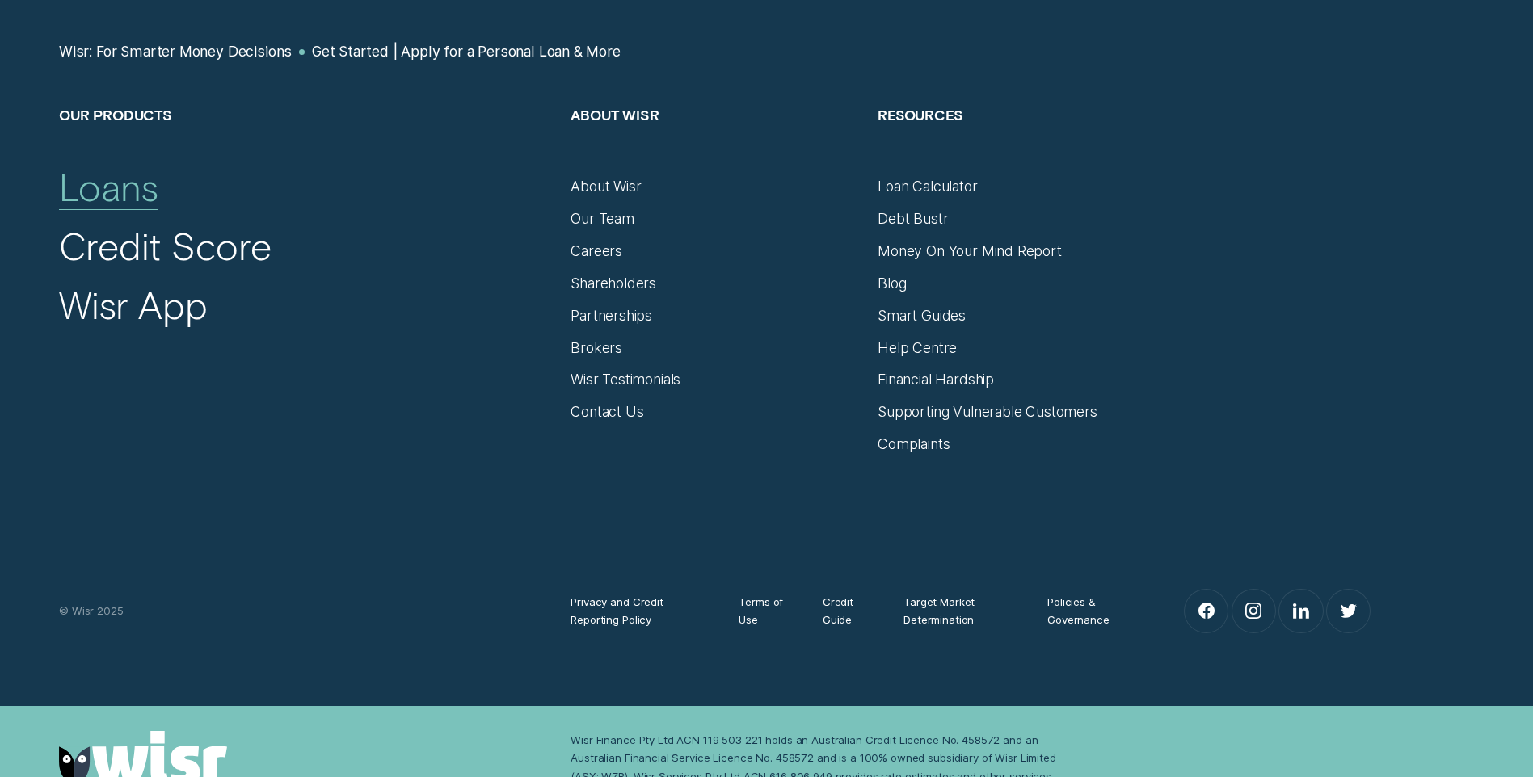
click at [135, 190] on div "Loans" at bounding box center [108, 186] width 99 height 47
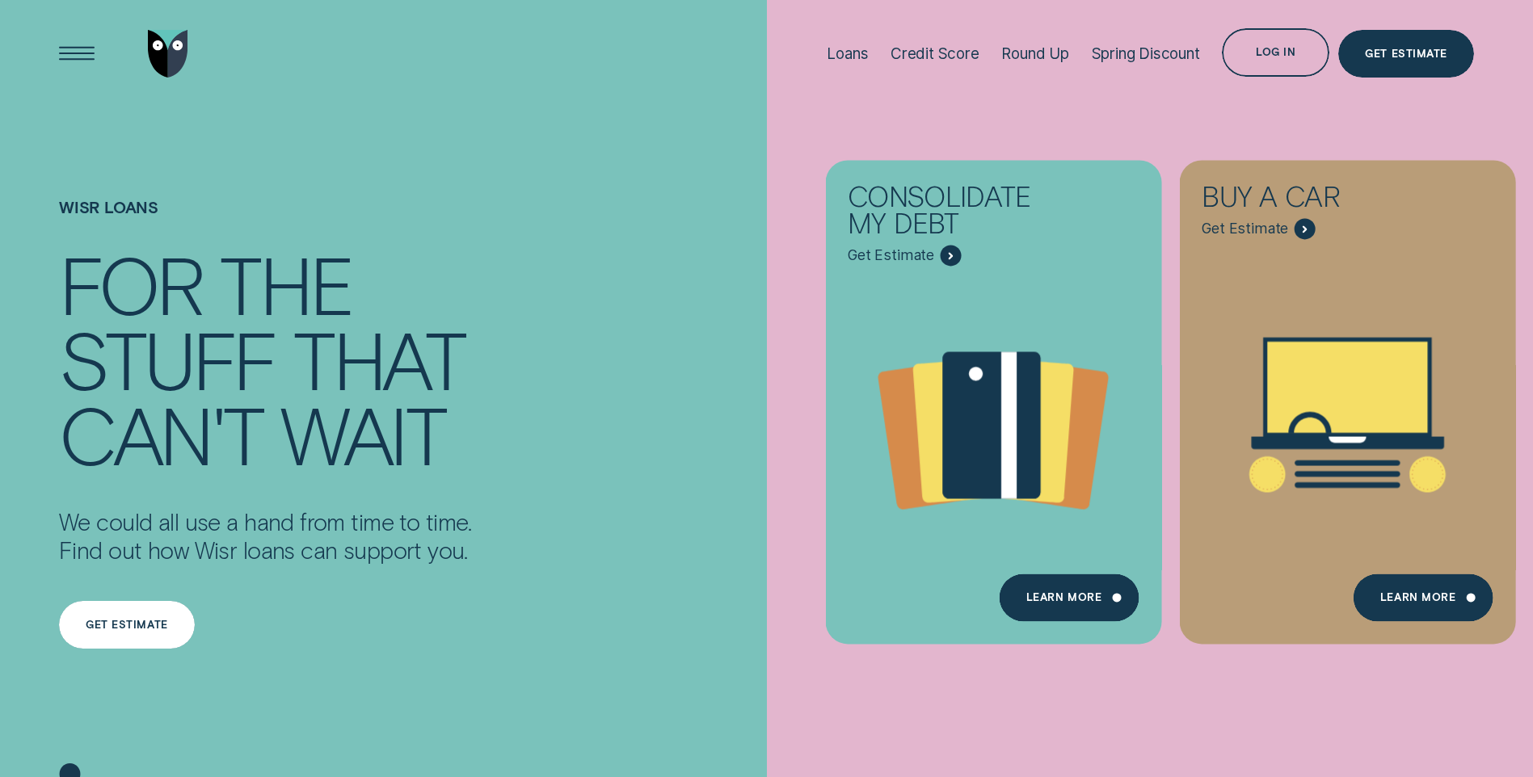
click at [128, 627] on div "Get estimate" at bounding box center [127, 625] width 82 height 10
